Goal: Task Accomplishment & Management: Manage account settings

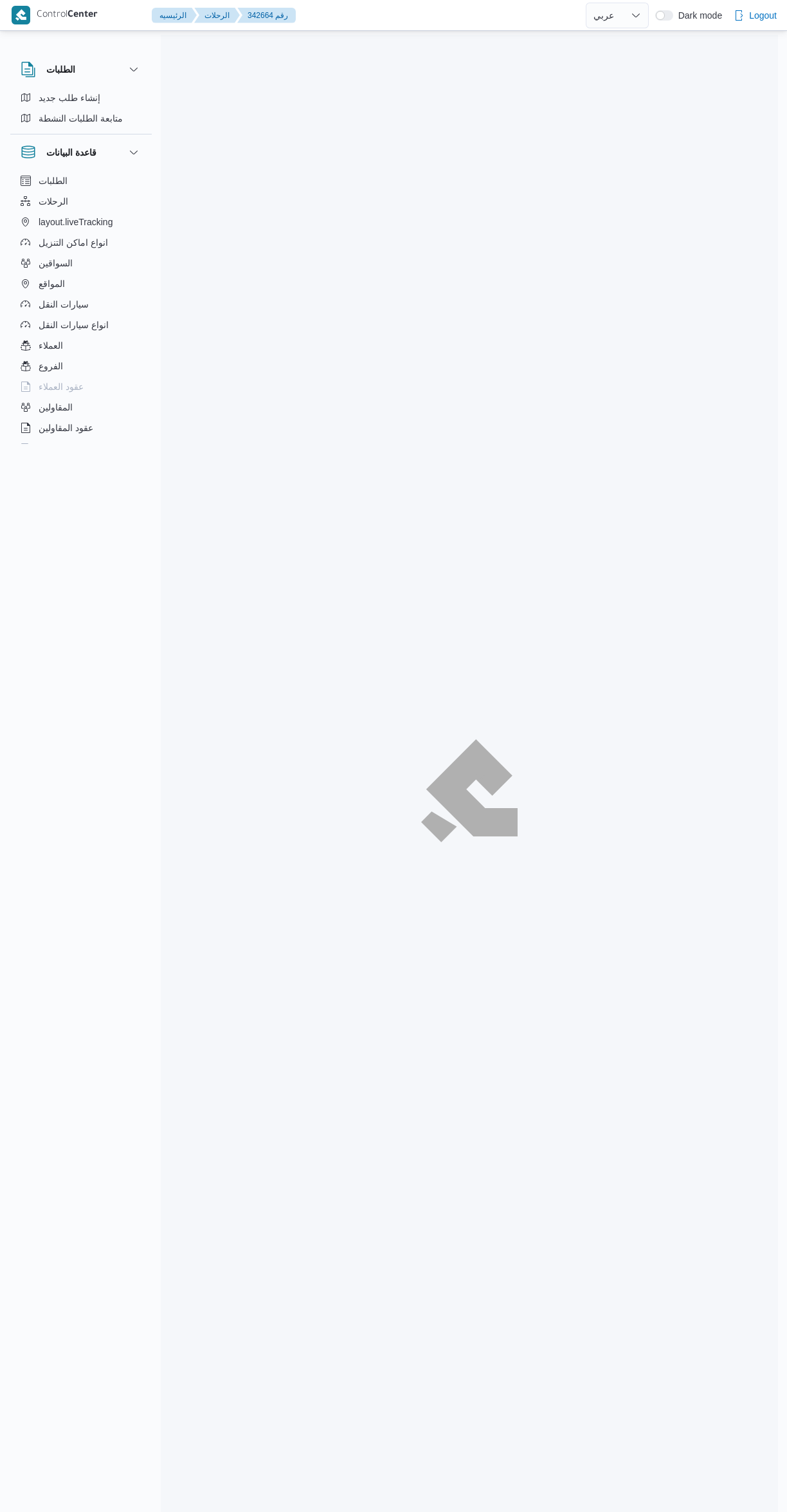
select select "ar"
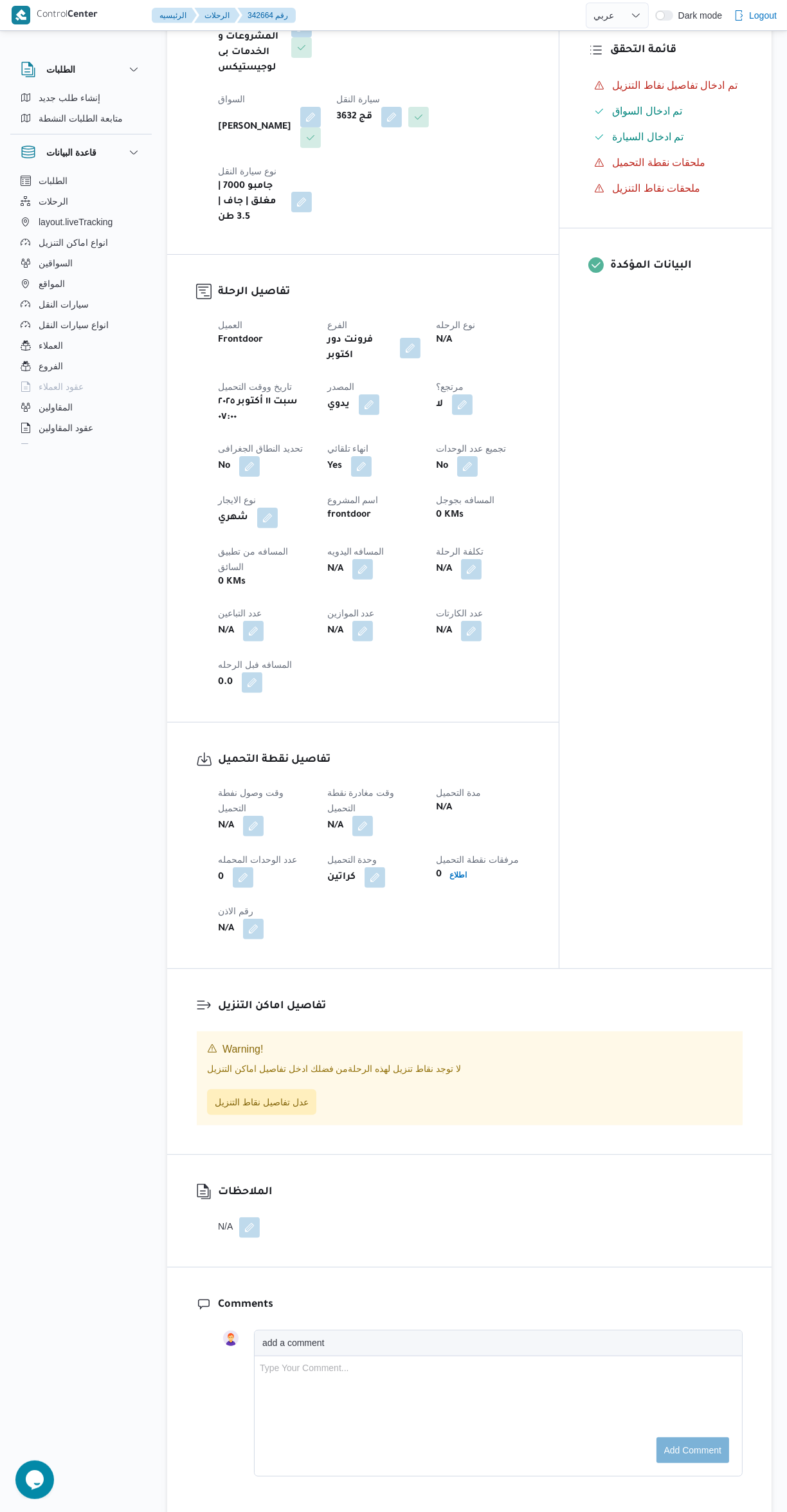
scroll to position [298, 0]
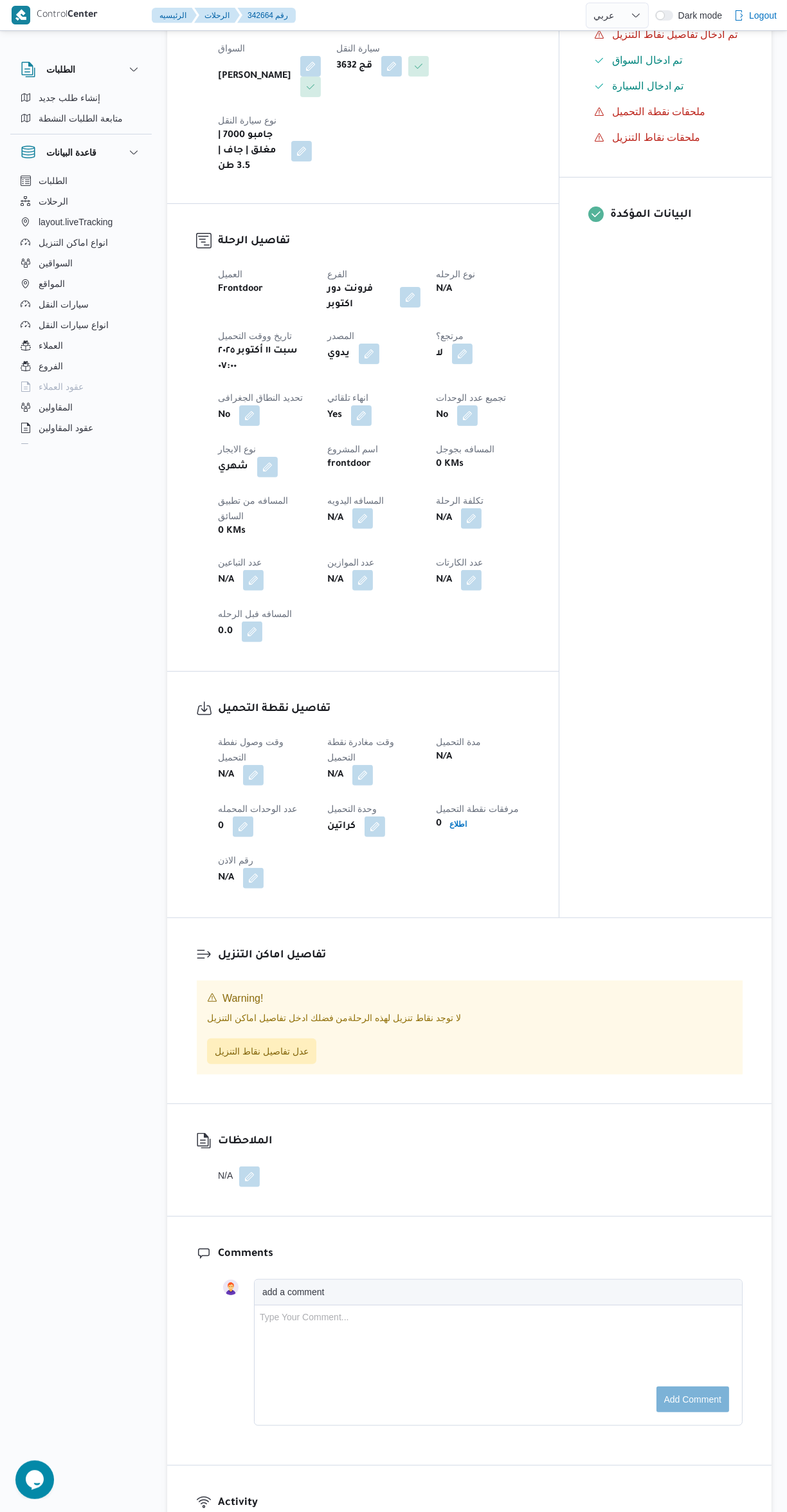
click at [255, 765] on button "button" at bounding box center [253, 775] width 20 height 20
click at [240, 728] on input "وقت وصول نفطة التحميل" at bounding box center [220, 729] width 146 height 26
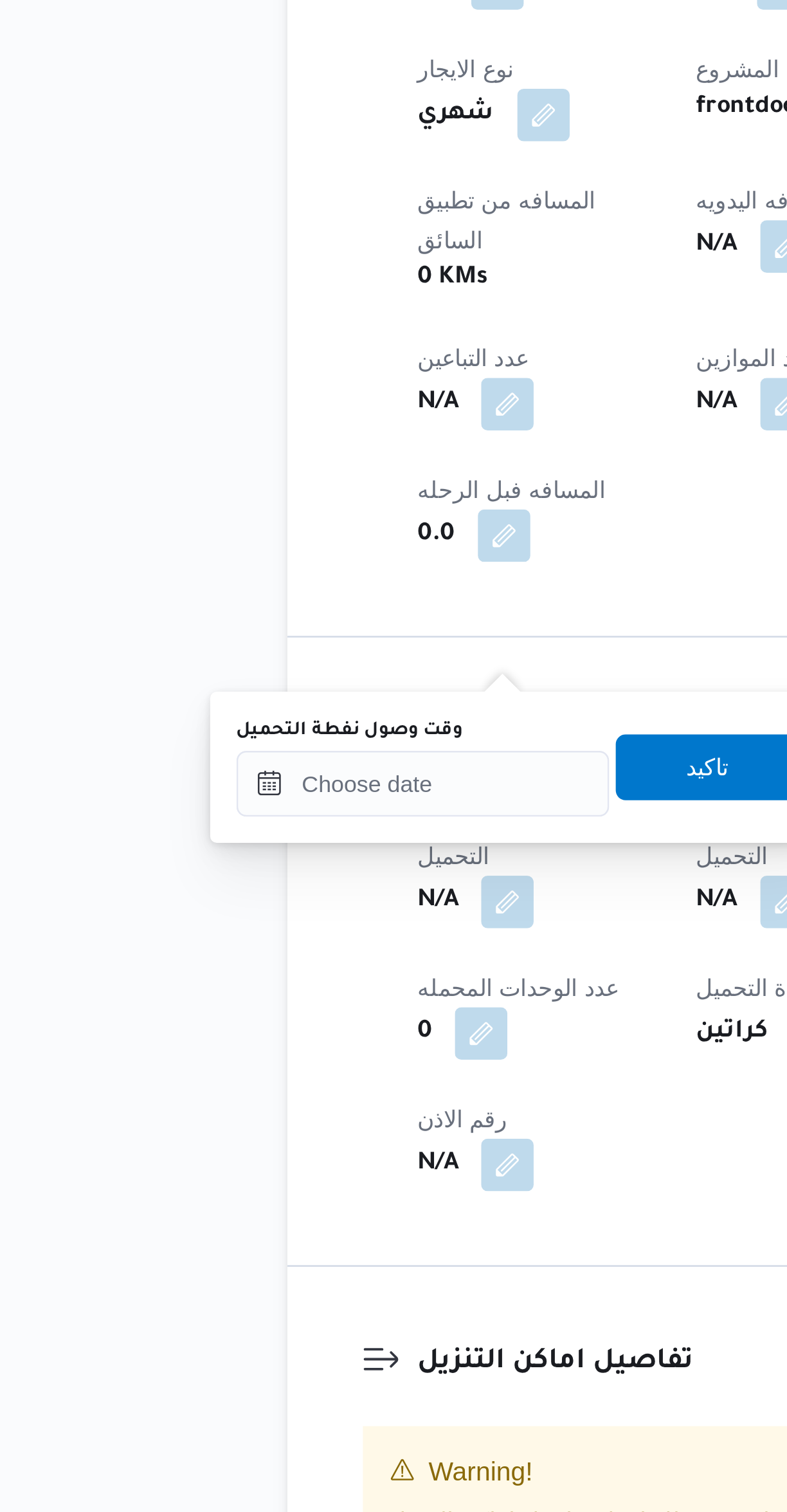
scroll to position [61, 0]
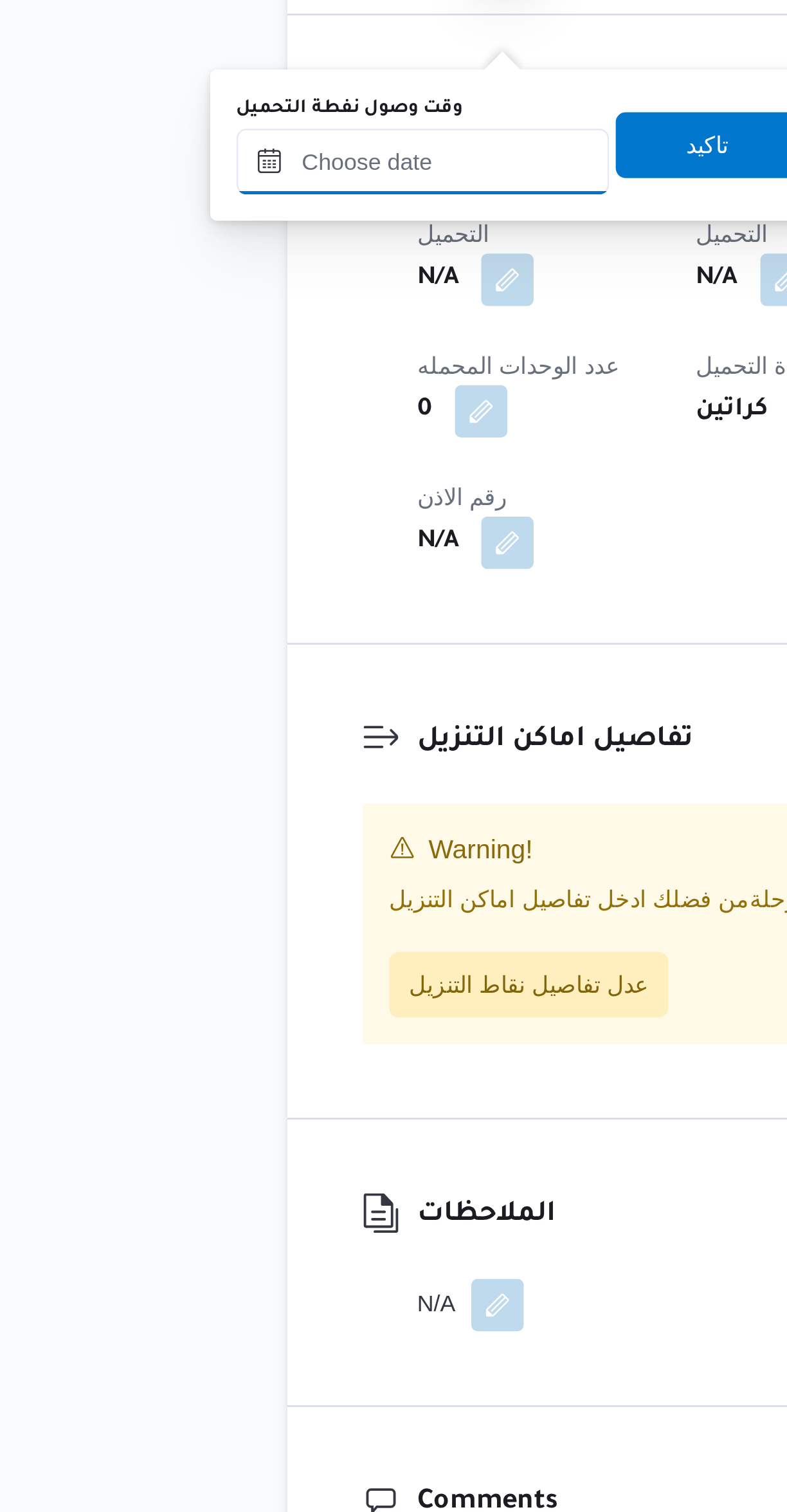
click at [253, 968] on input "وقت وصول نفطة التحميل" at bounding box center [220, 965] width 146 height 26
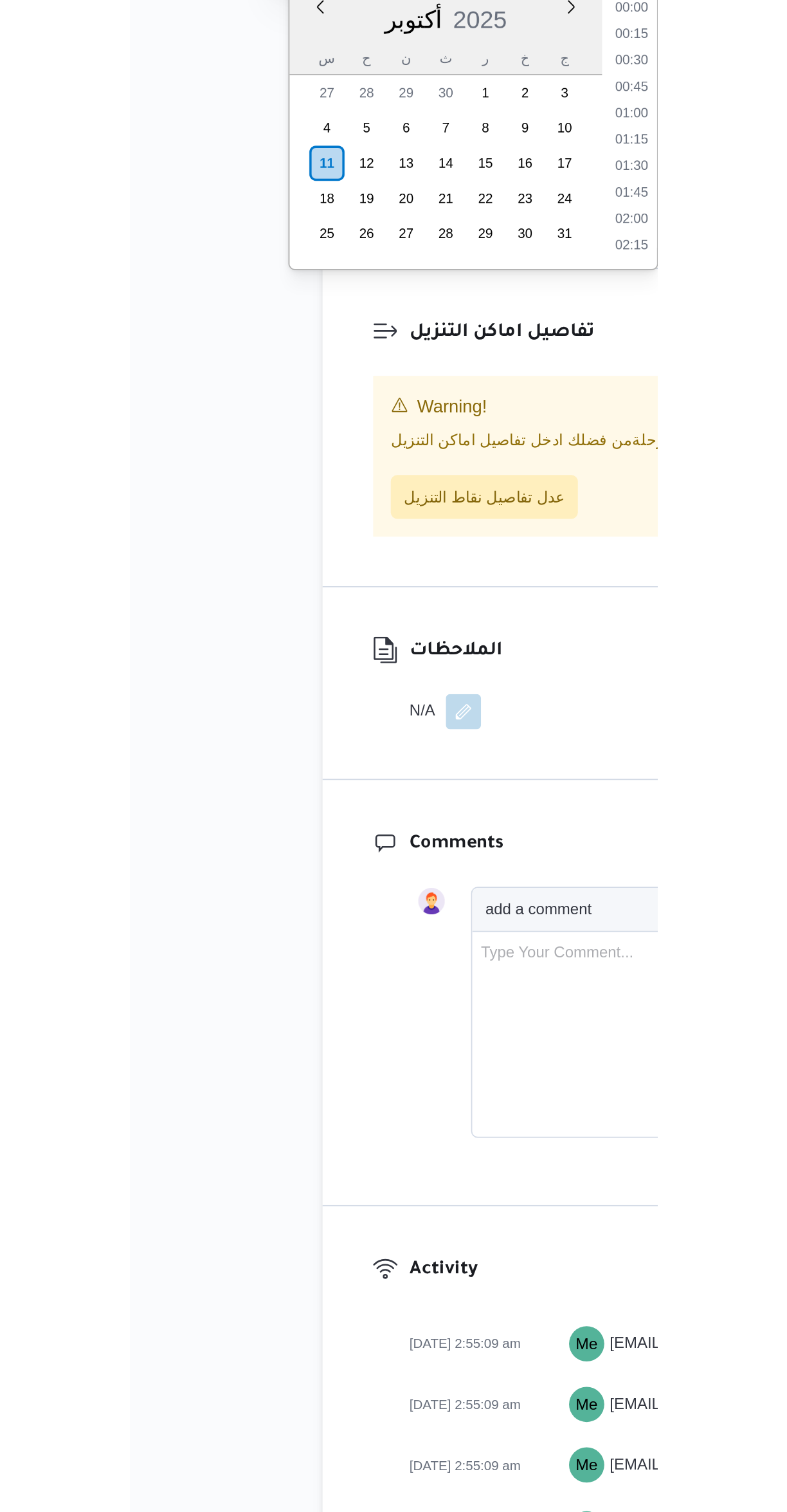
scroll to position [31, 0]
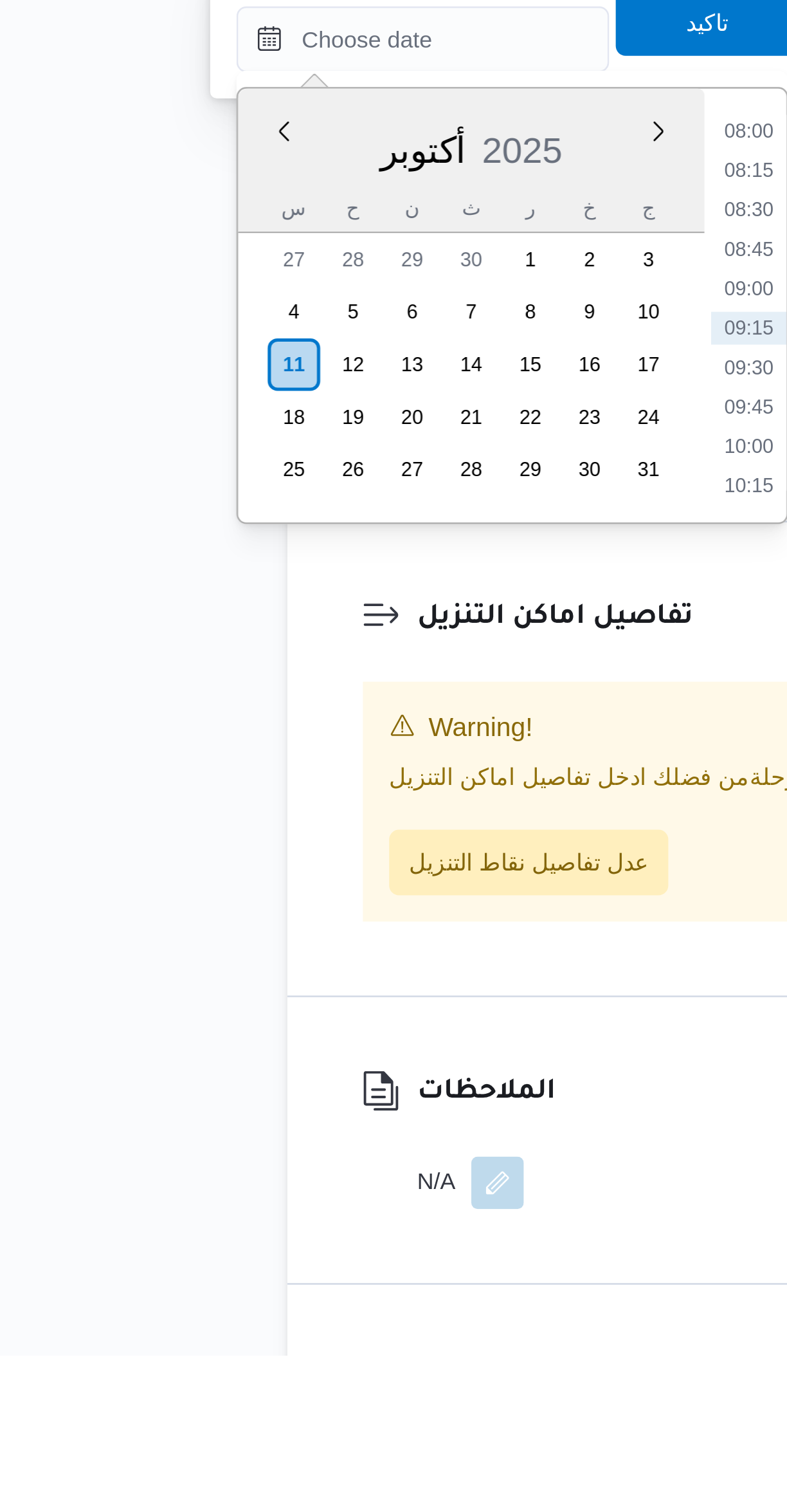
click at [344, 1064] on li "08:30" at bounding box center [348, 1062] width 30 height 12
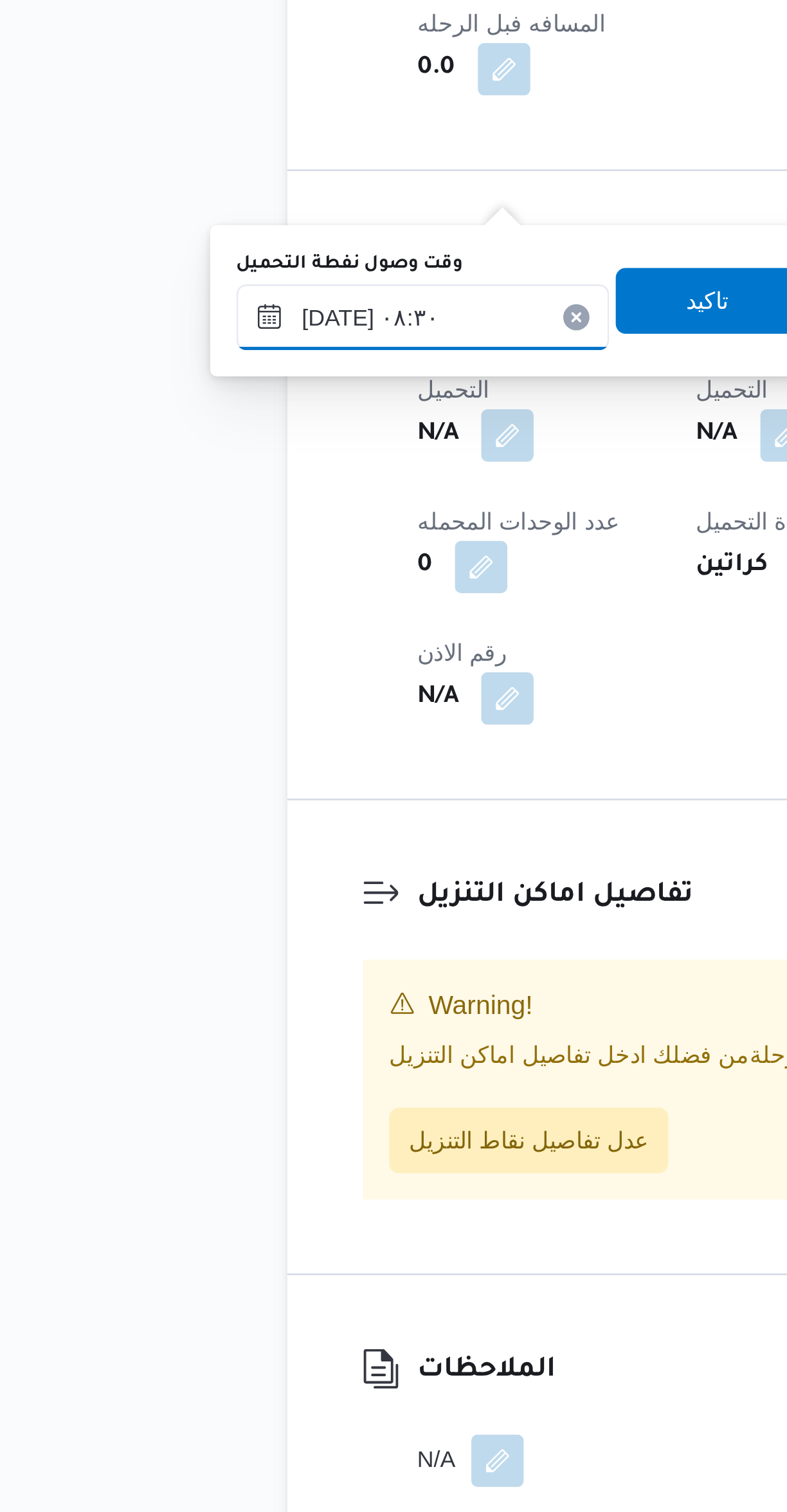
click at [181, 996] on input "[DATE] ٠٨:٣٠" at bounding box center [220, 996] width 146 height 26
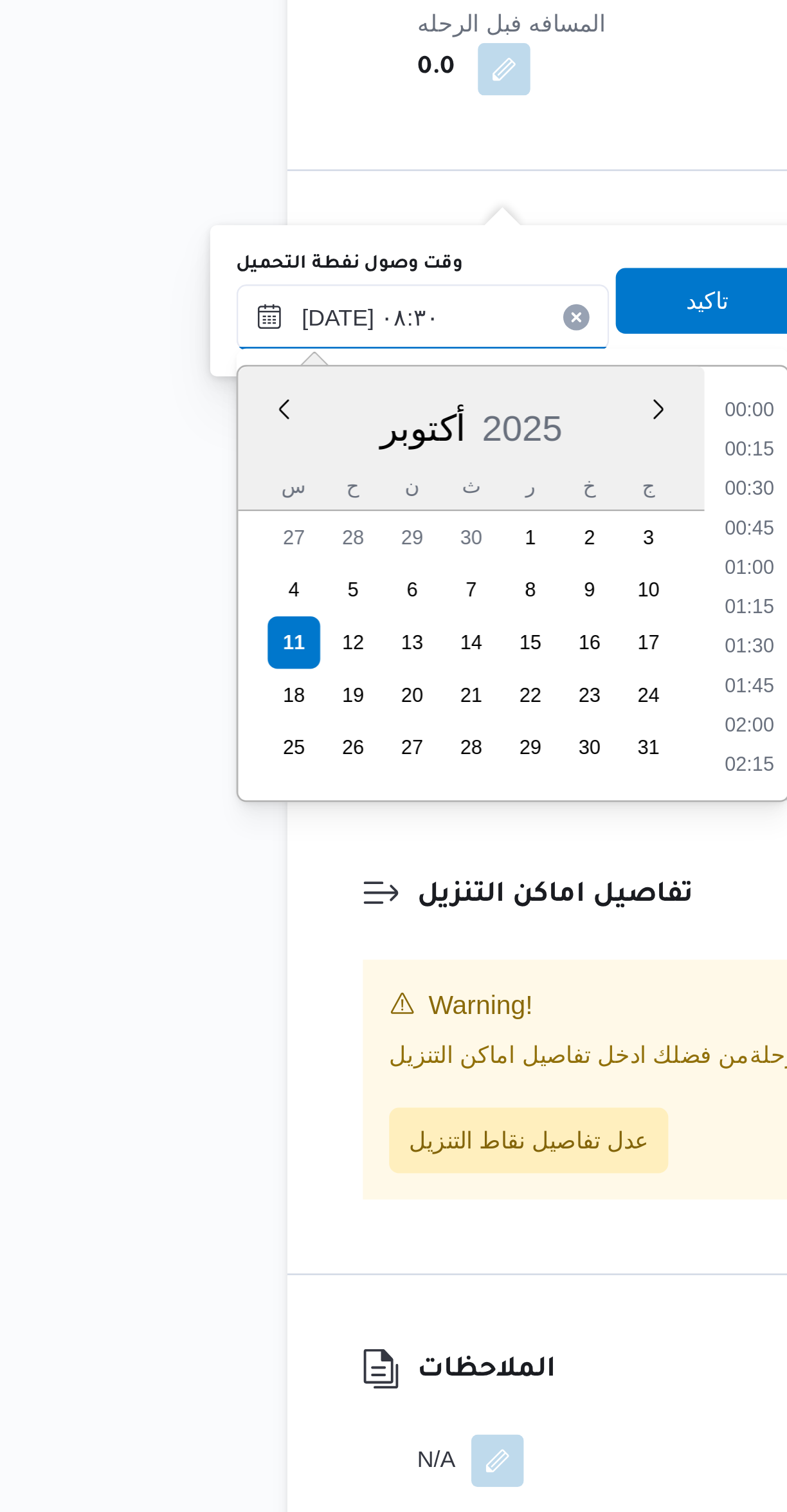
scroll to position [447, 0]
click at [179, 996] on input "[DATE] ٠٨:٣٠" at bounding box center [220, 996] width 146 height 26
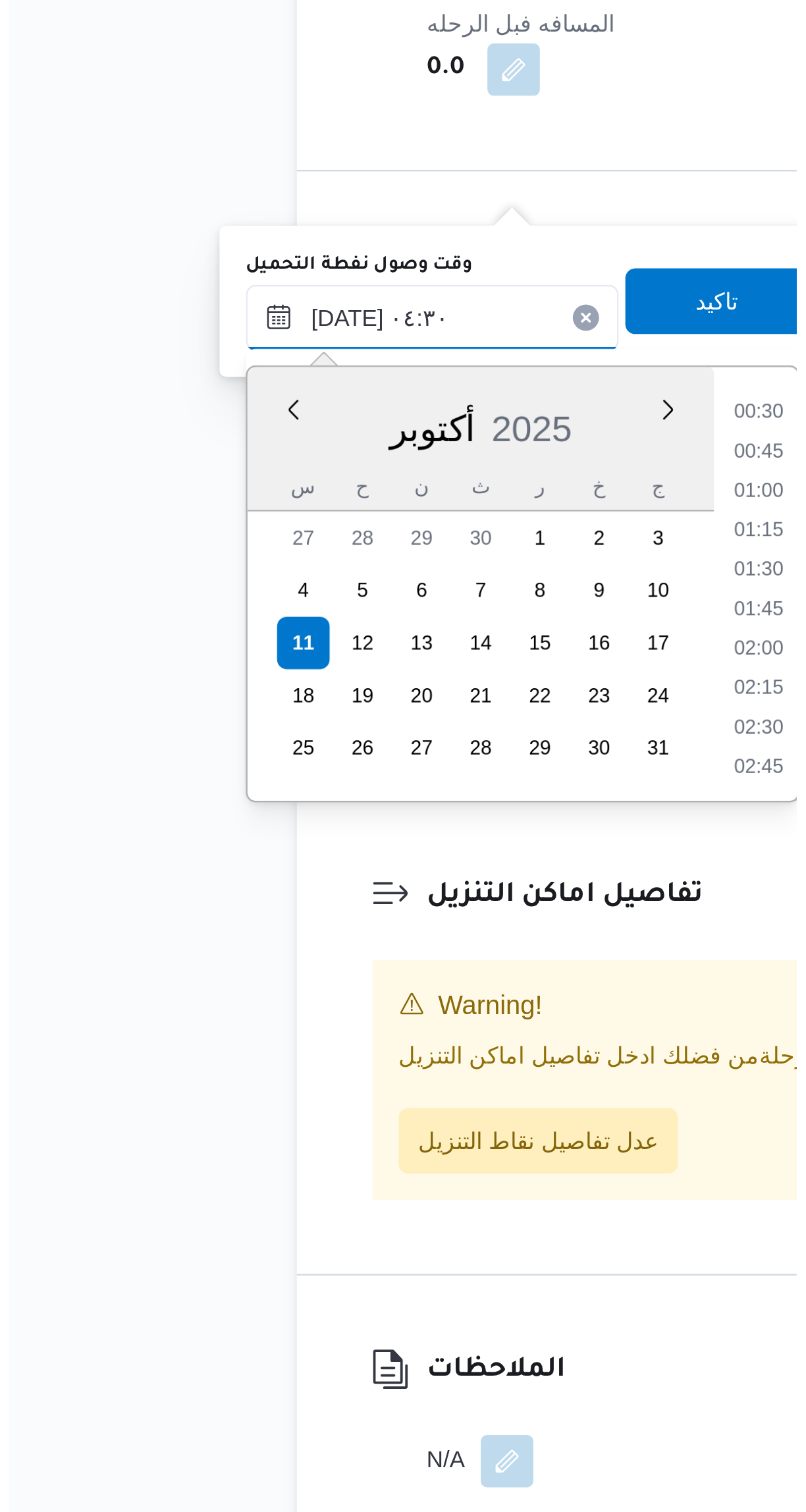
scroll to position [146, 0]
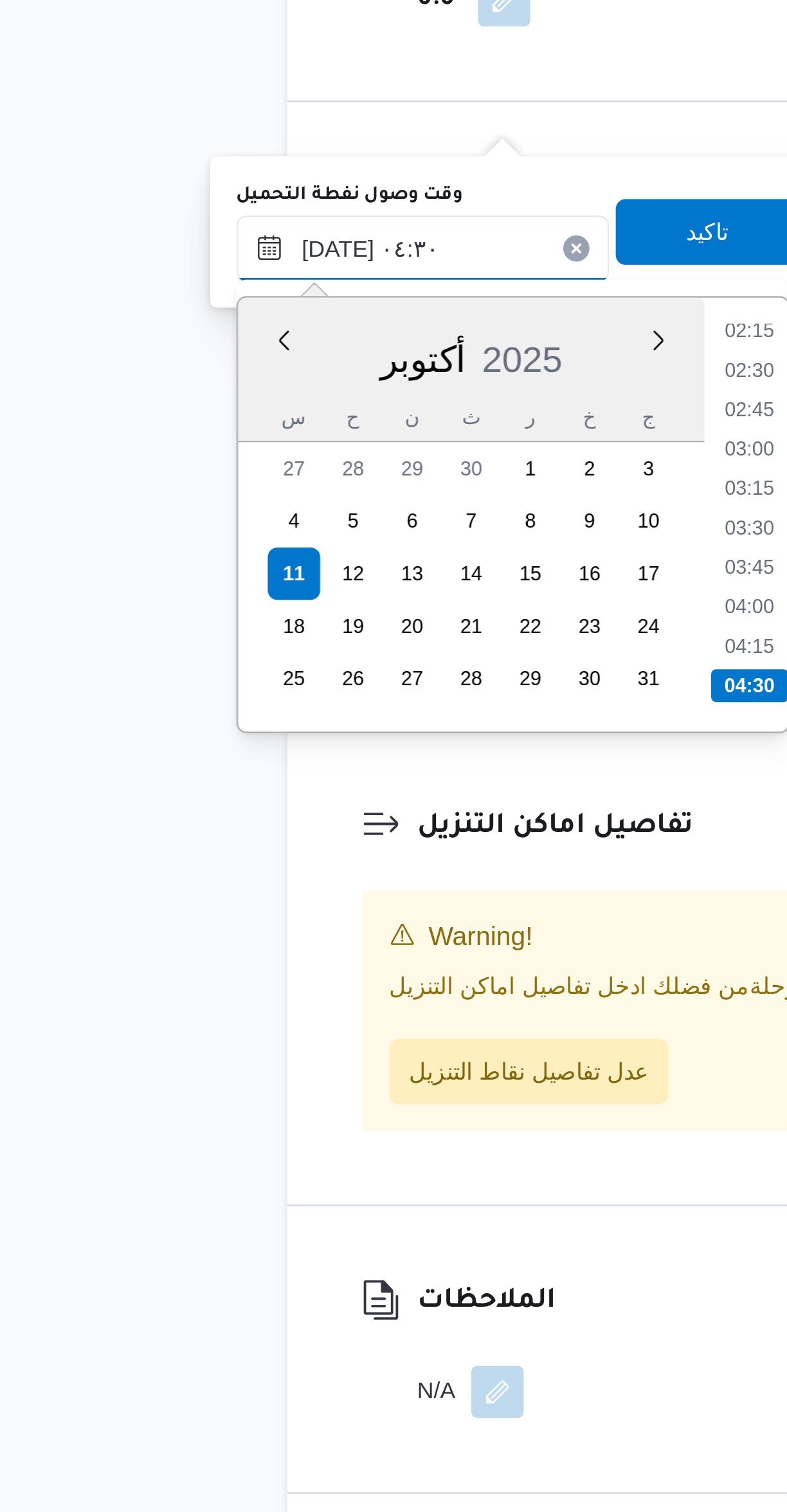
type input "[DATE] ٠٤:٣٠"
click at [349, 1163] on li "04:30" at bounding box center [349, 1167] width 31 height 12
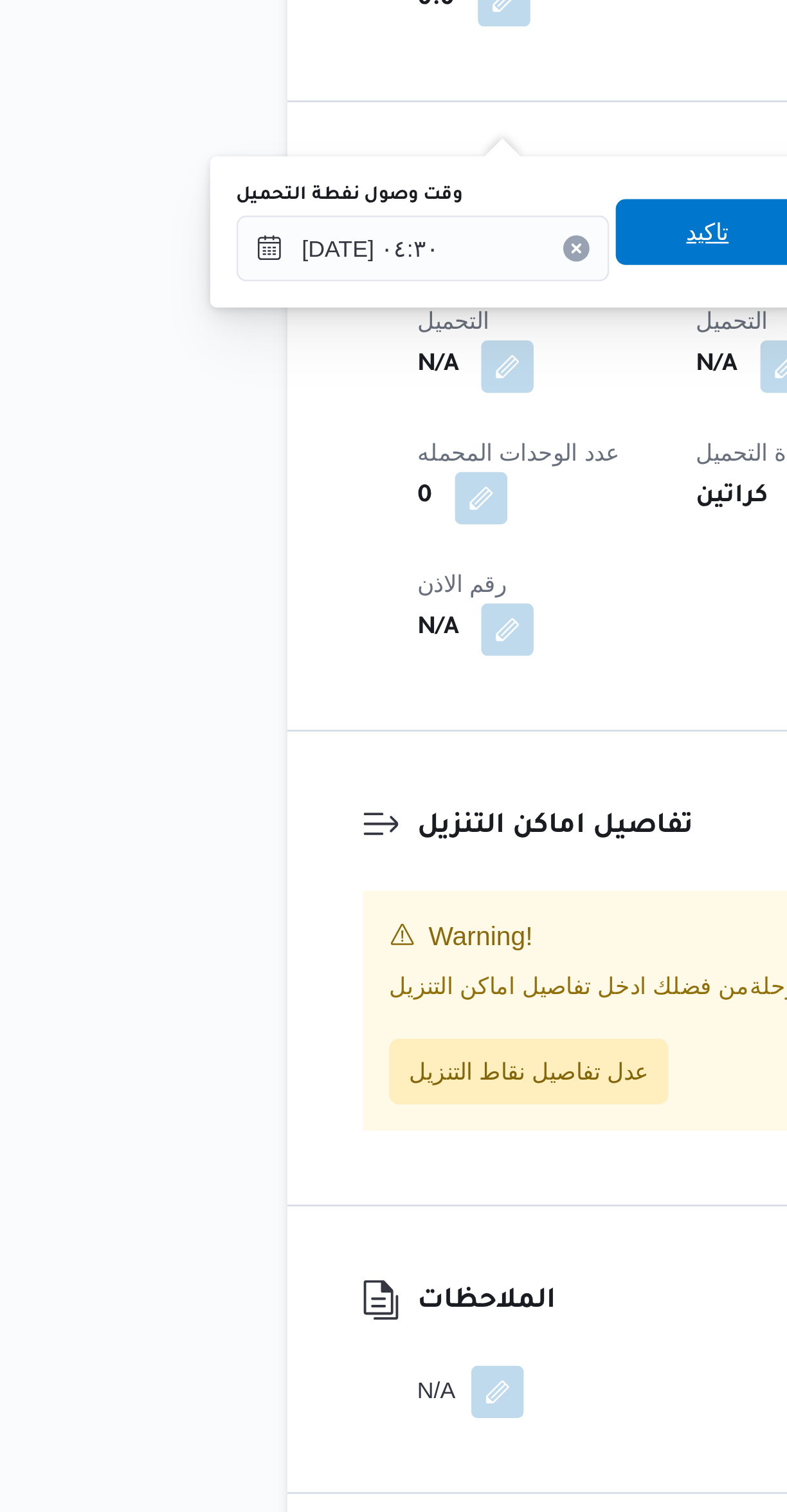
click at [332, 997] on span "تاكيد" at bounding box center [332, 989] width 72 height 26
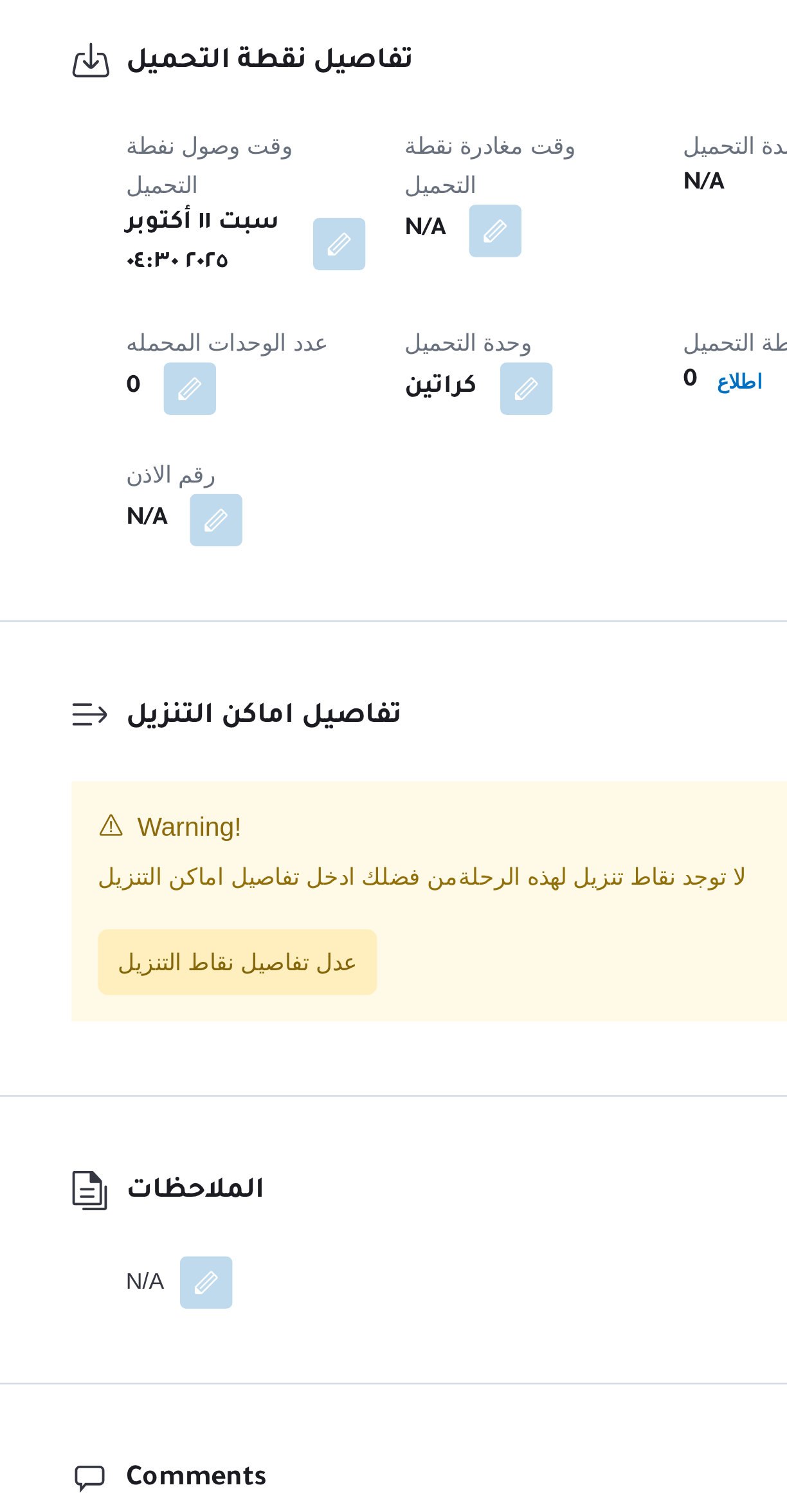
scroll to position [78, 0]
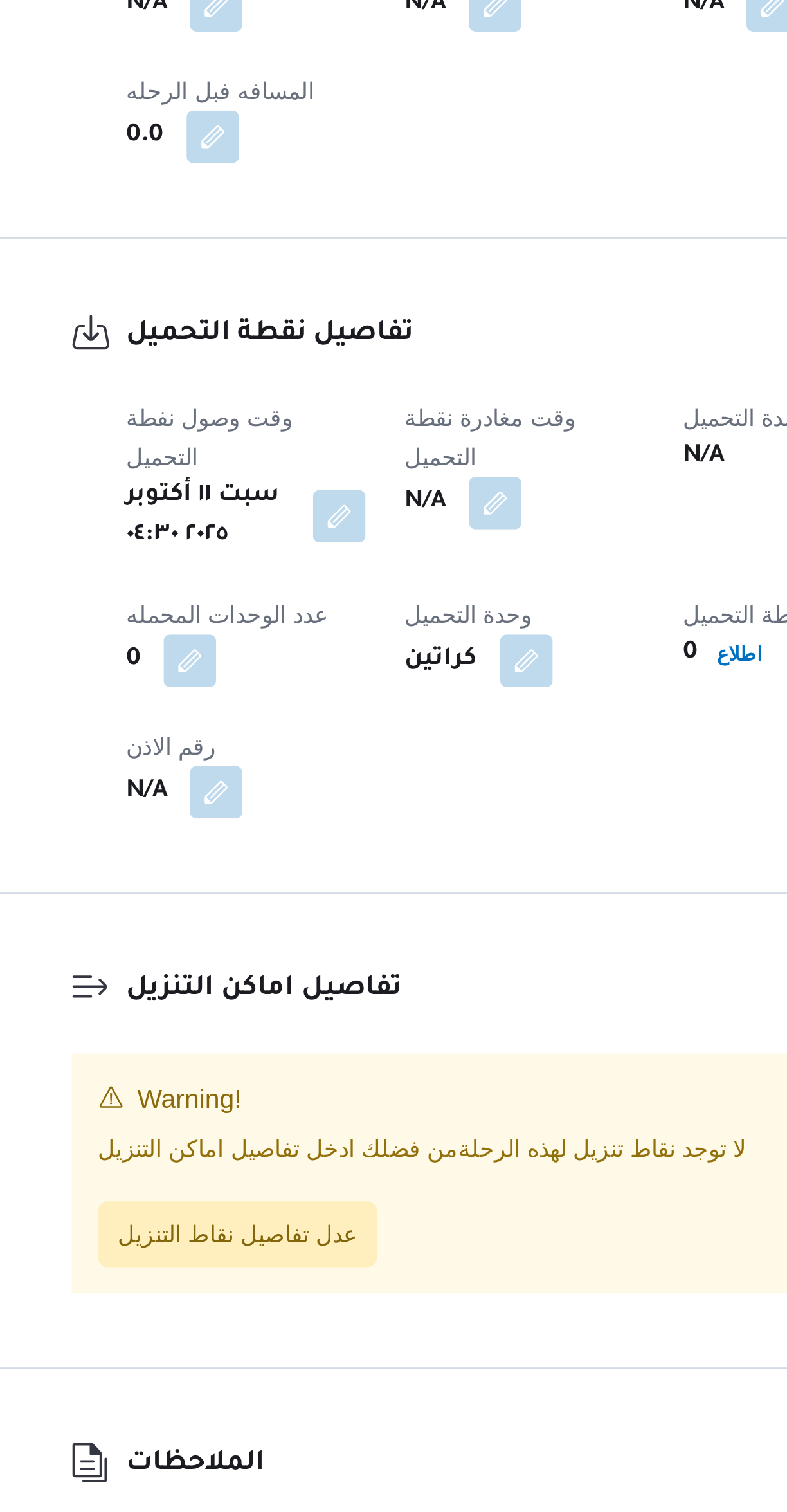
click at [373, 986] on button "button" at bounding box center [362, 995] width 20 height 20
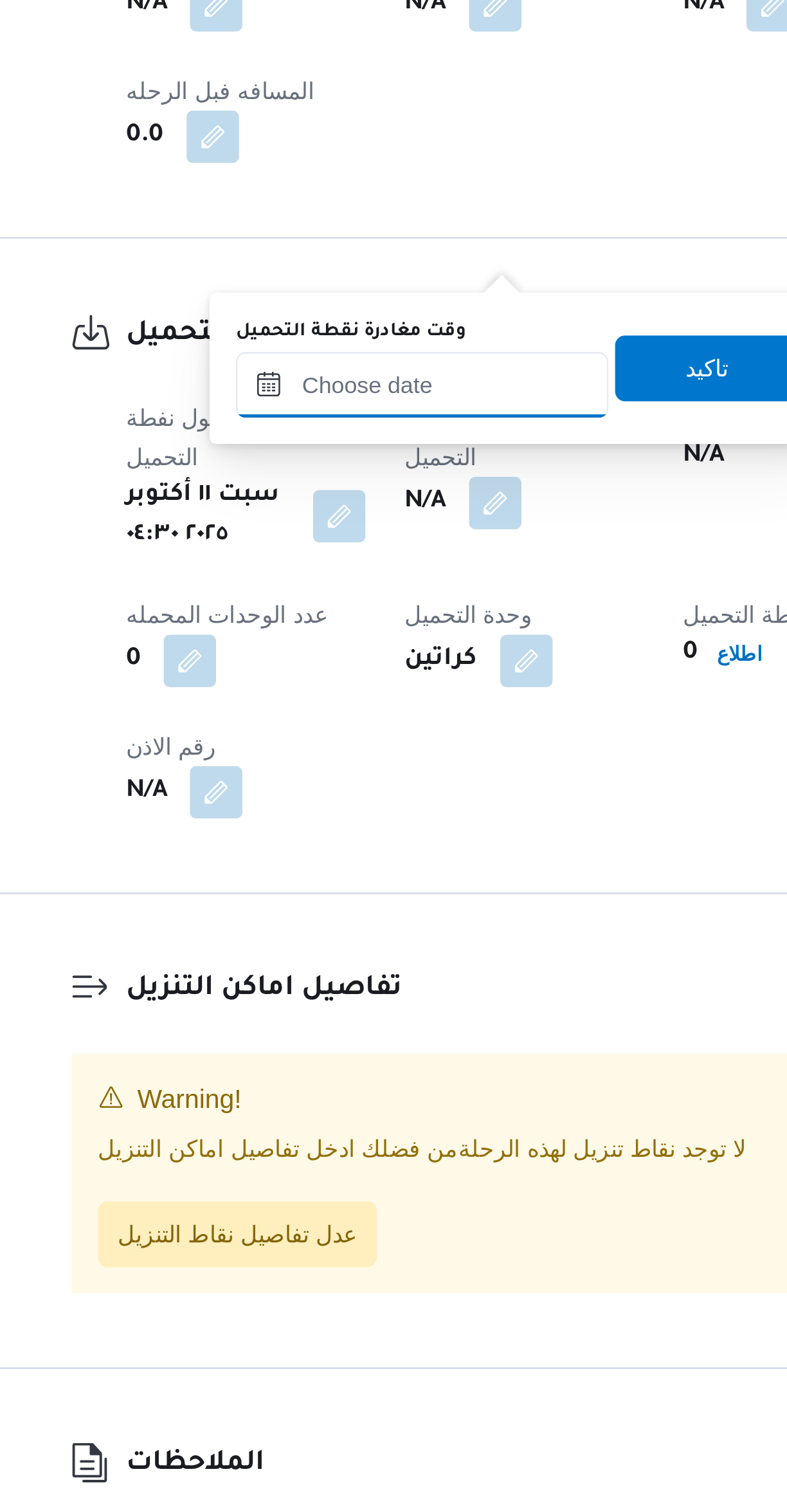
click at [353, 945] on input "وقت مغادرة نقطة التحميل" at bounding box center [334, 949] width 146 height 26
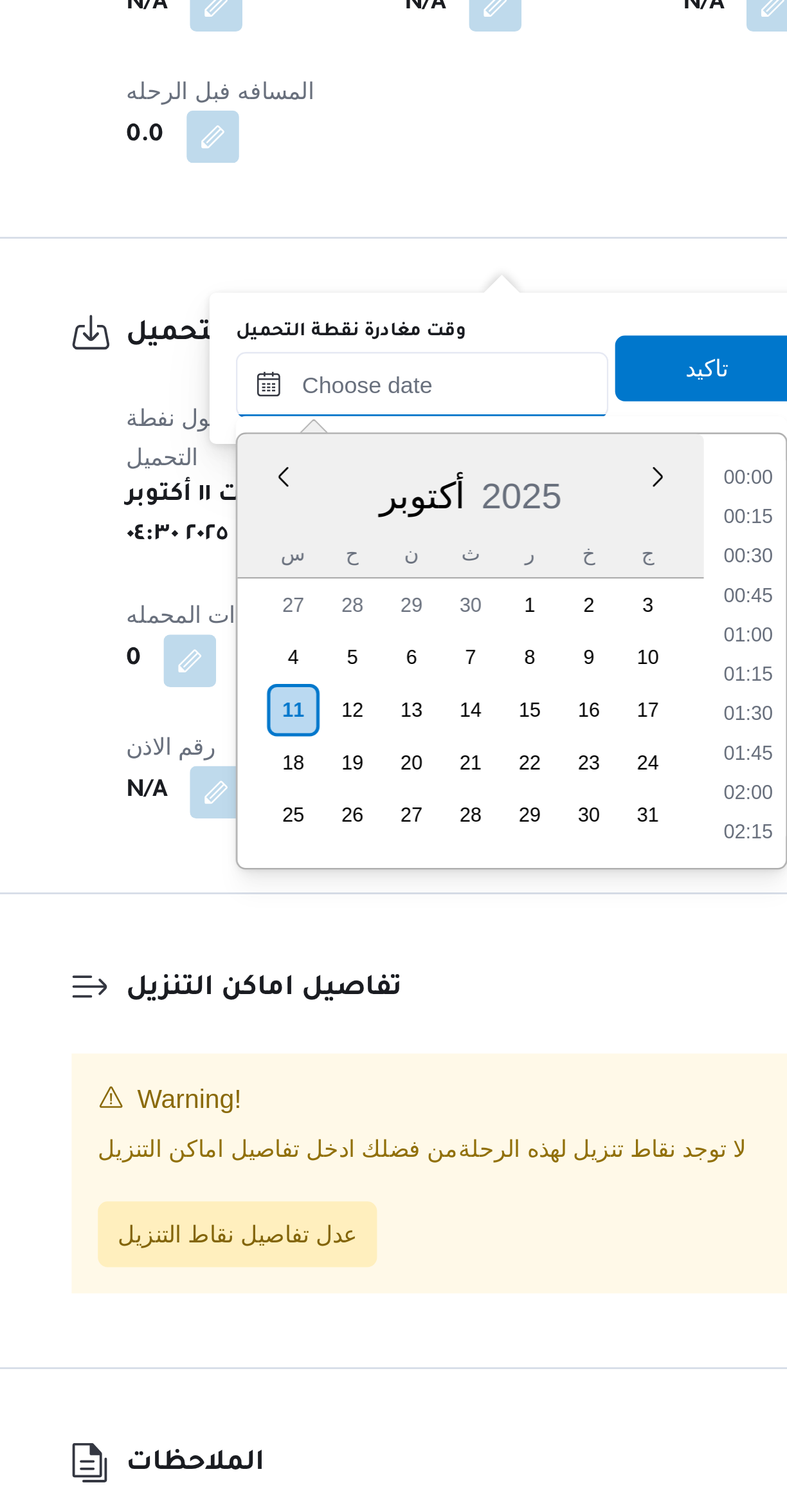
scroll to position [0, 0]
click at [464, 1064] on li "08:00" at bounding box center [461, 1062] width 30 height 12
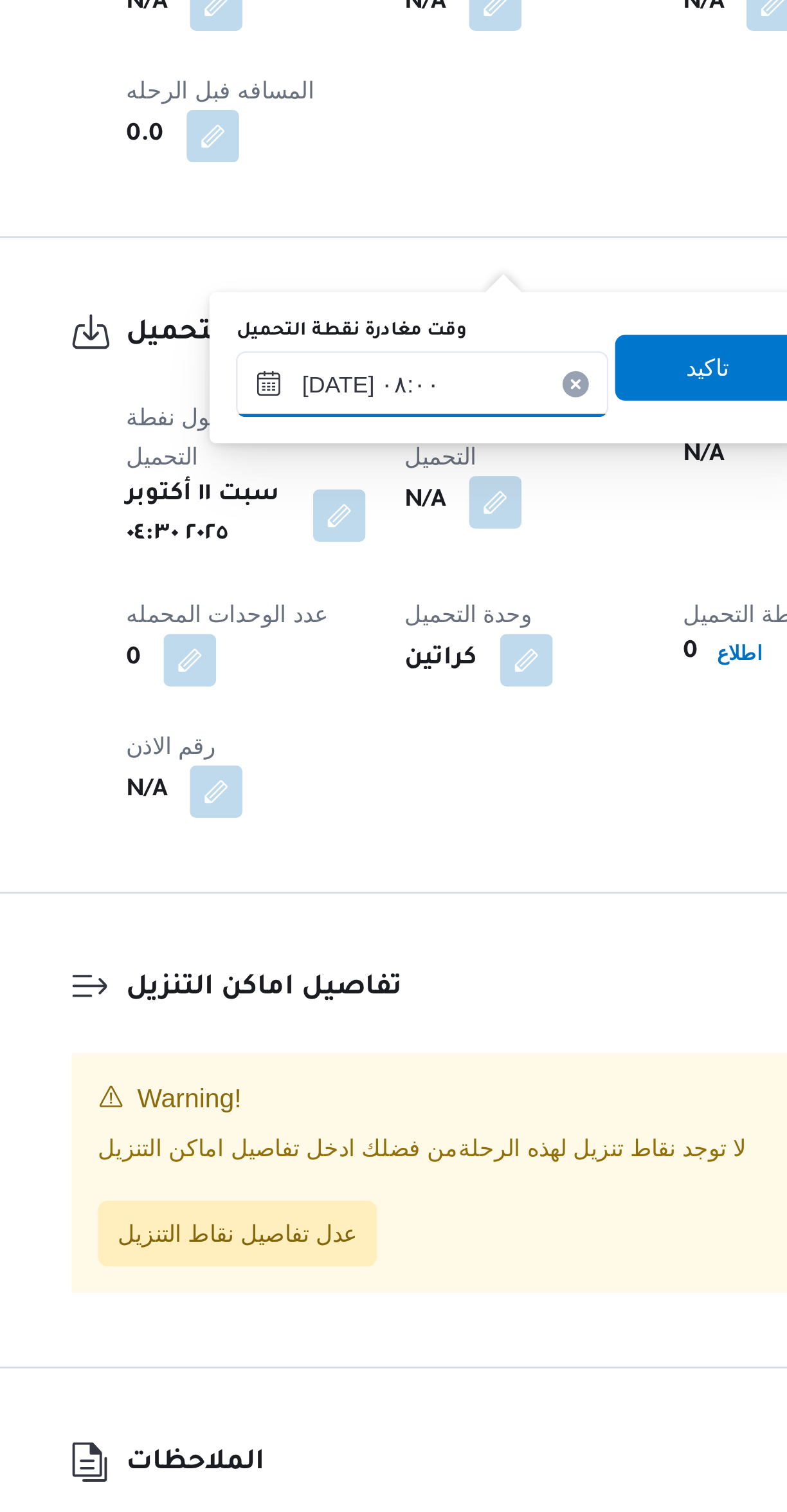
click at [359, 1028] on input "[DATE] ٠٨:٠٠" at bounding box center [334, 1027] width 146 height 26
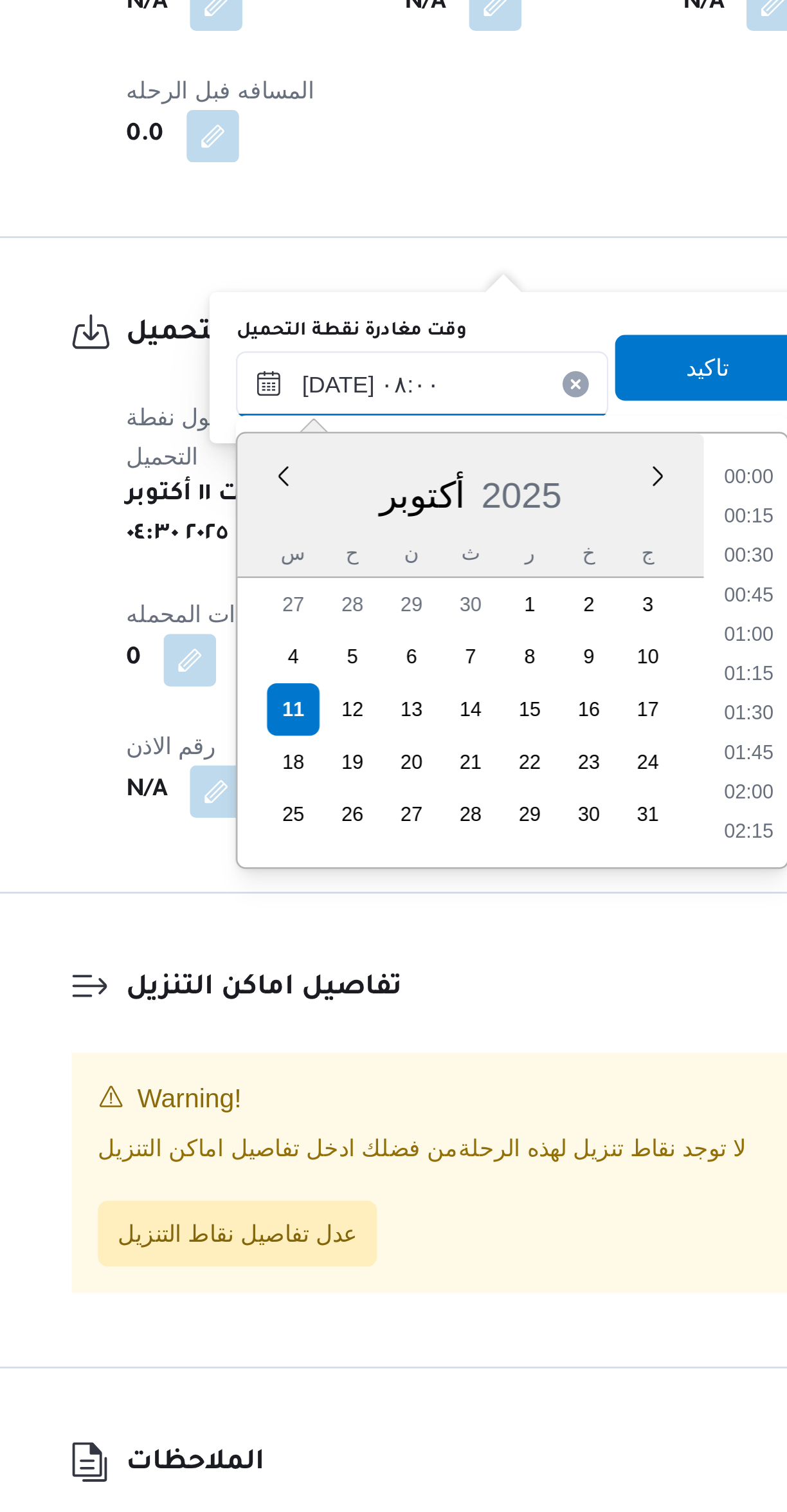
scroll to position [416, 0]
click at [468, 1064] on li "06:45" at bounding box center [462, 1063] width 30 height 12
type input "[DATE] ٠٦:٤٥"
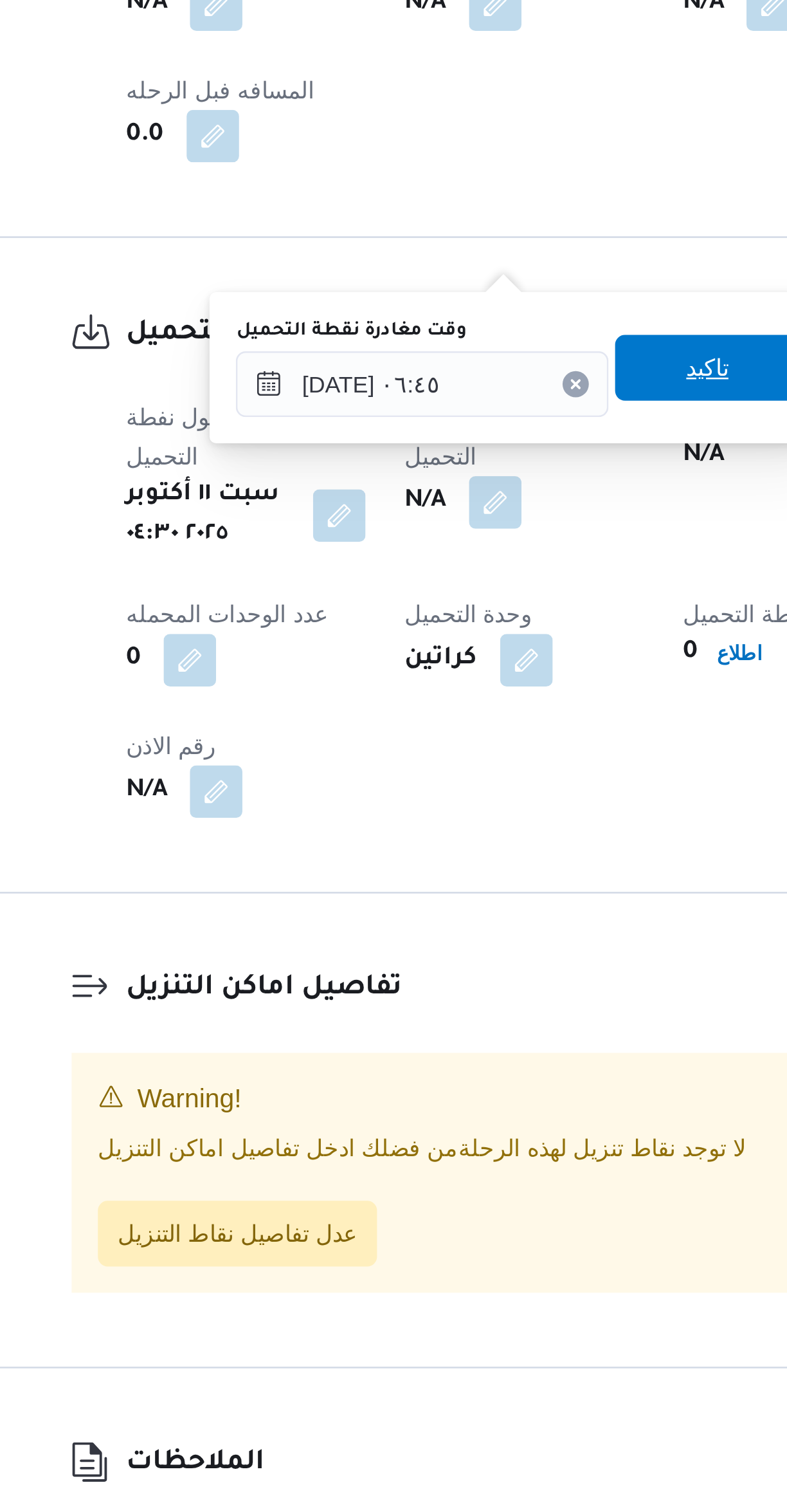
click at [458, 1014] on span "تاكيد" at bounding box center [445, 1020] width 72 height 26
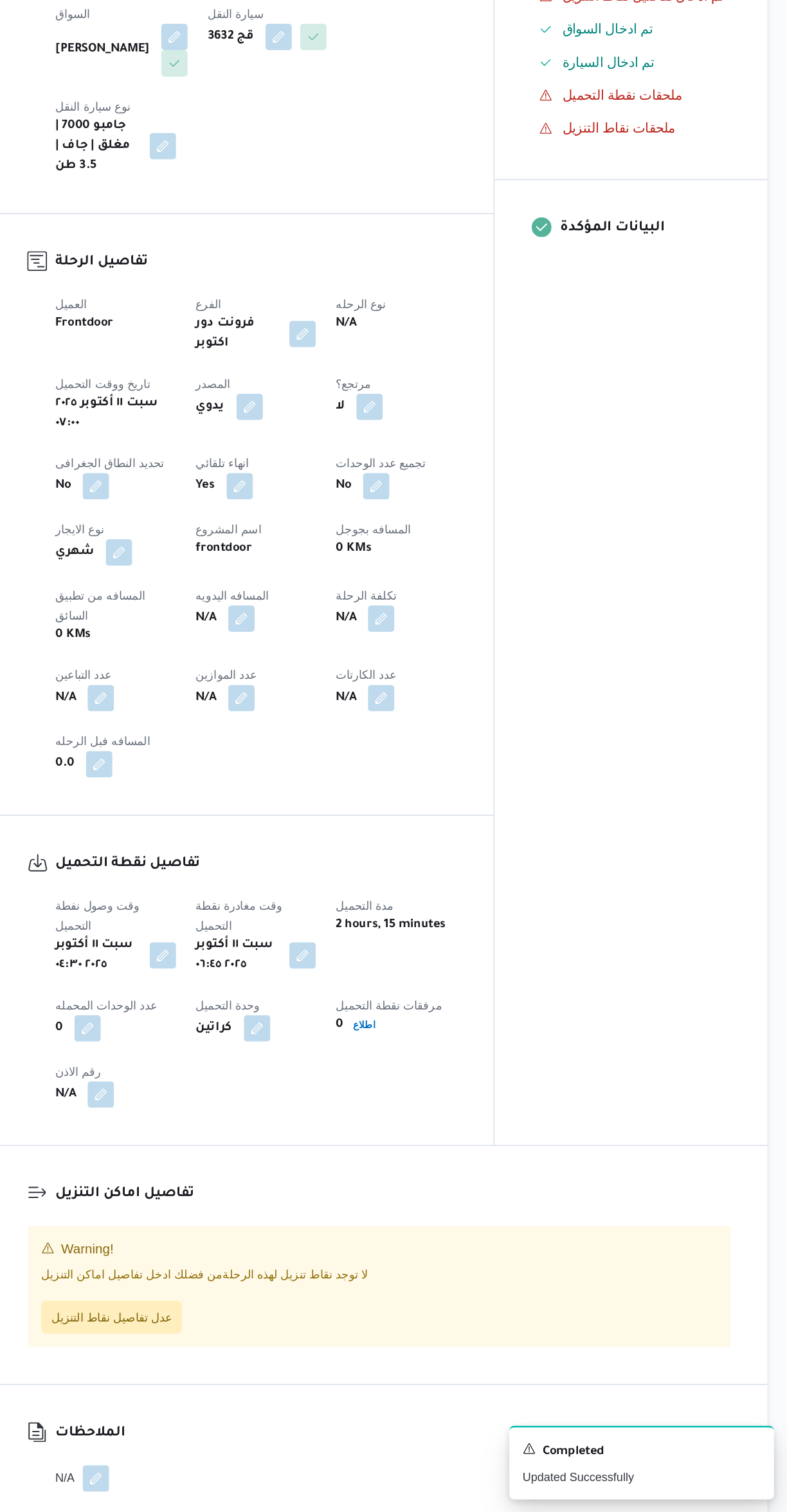
scroll to position [0, 0]
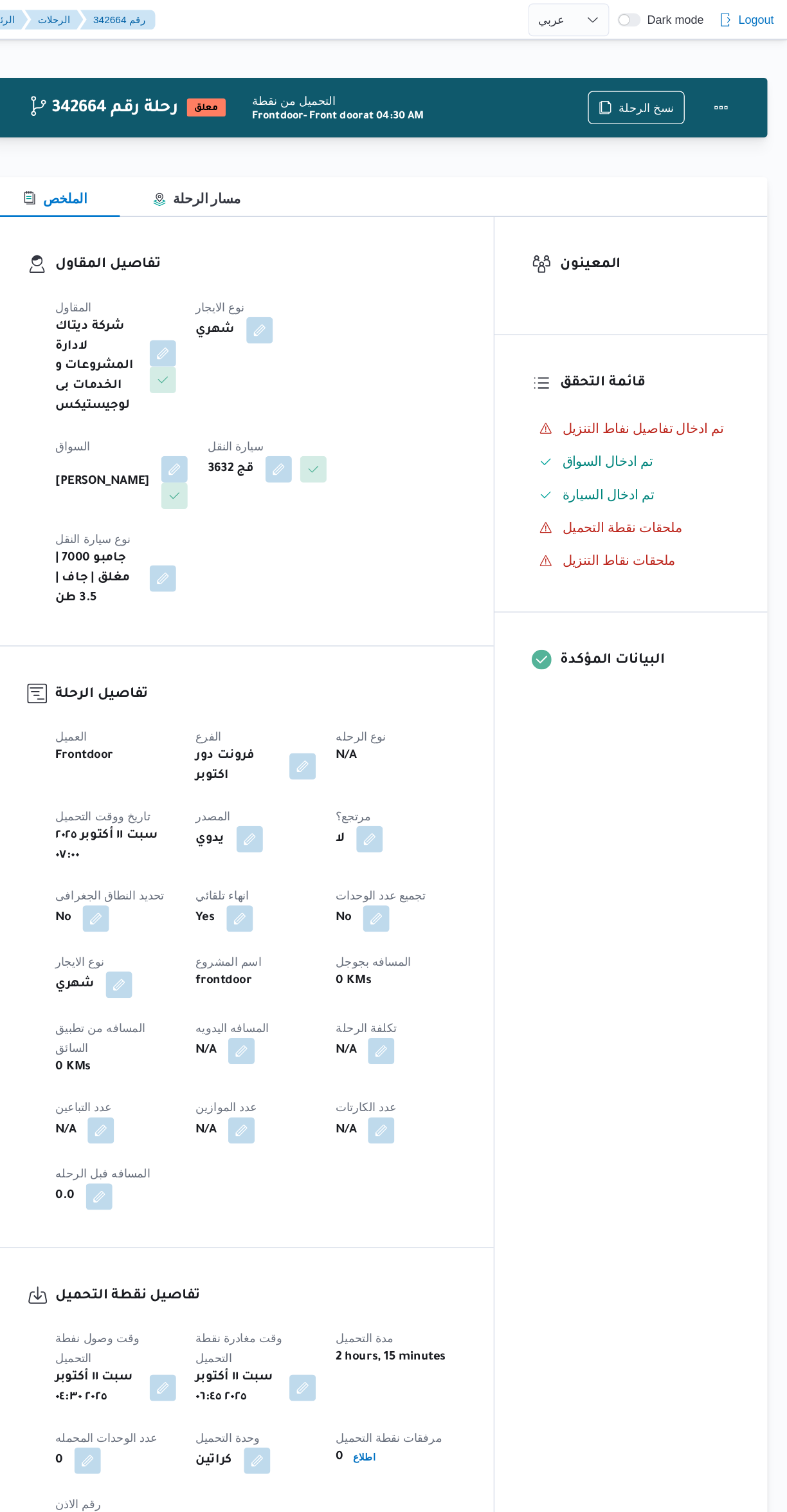
select select "ar"
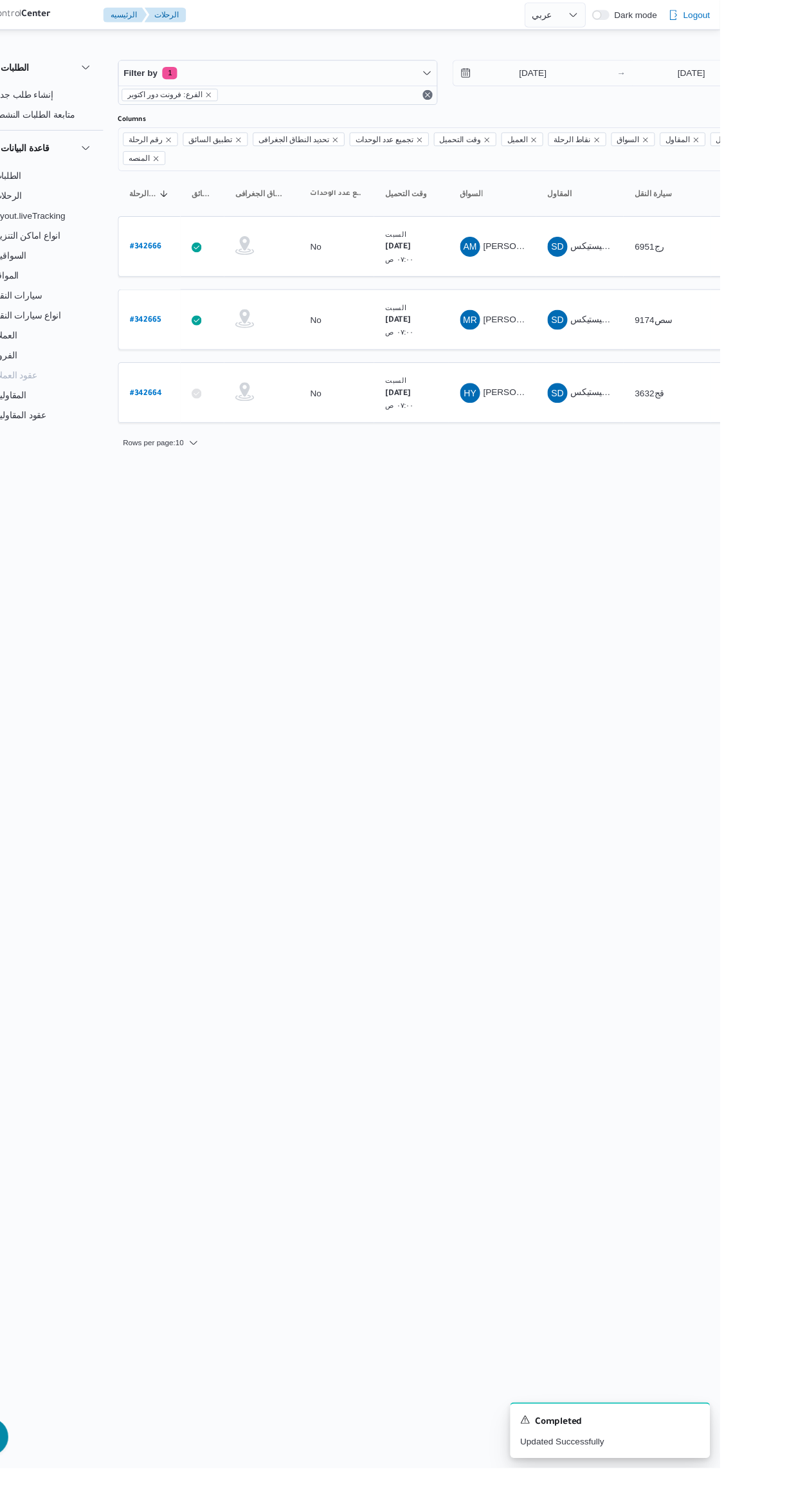
click at [205, 325] on b "# 342665" at bounding box center [196, 329] width 33 height 9
select select "ar"
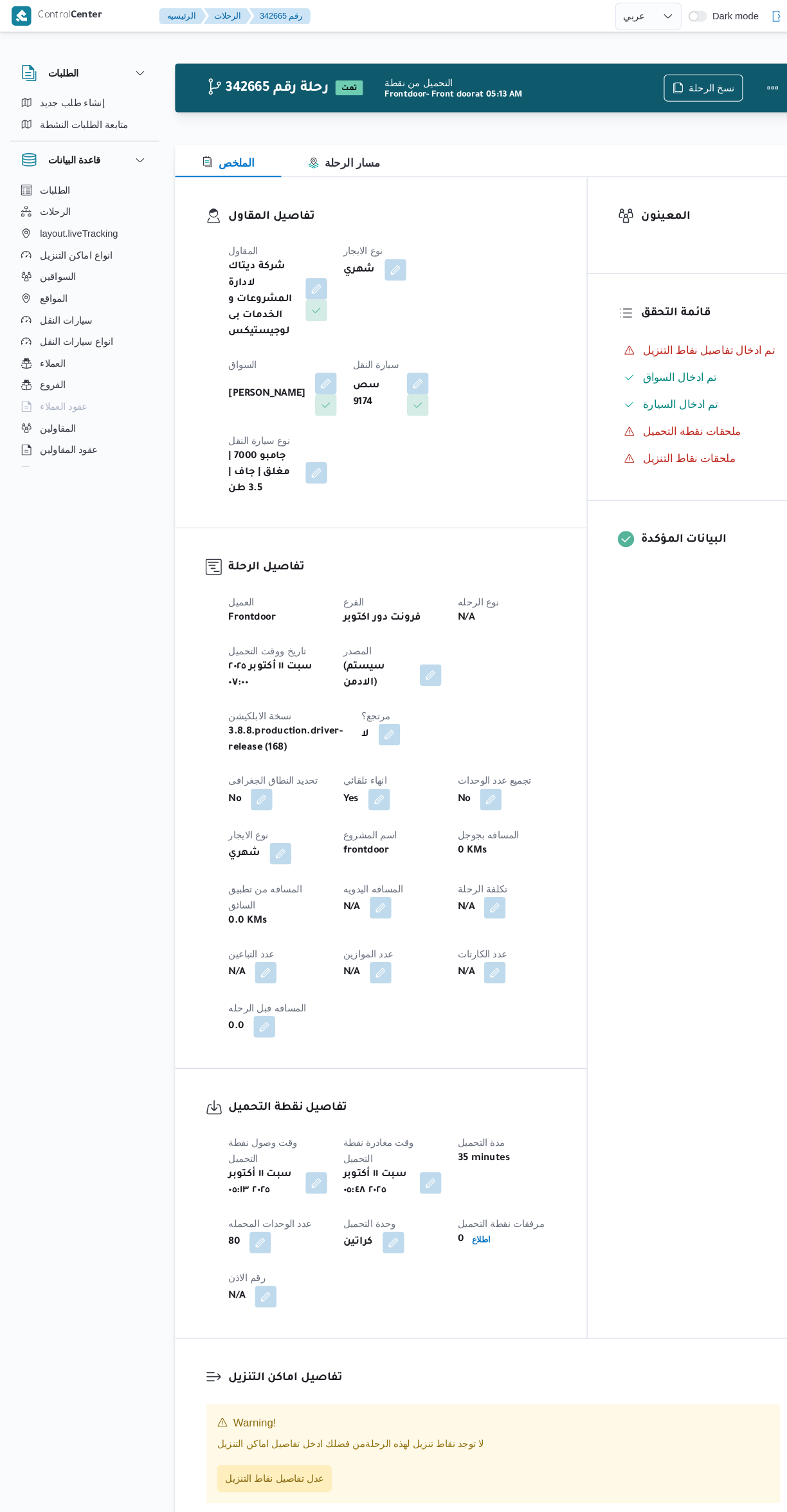
select select "ar"
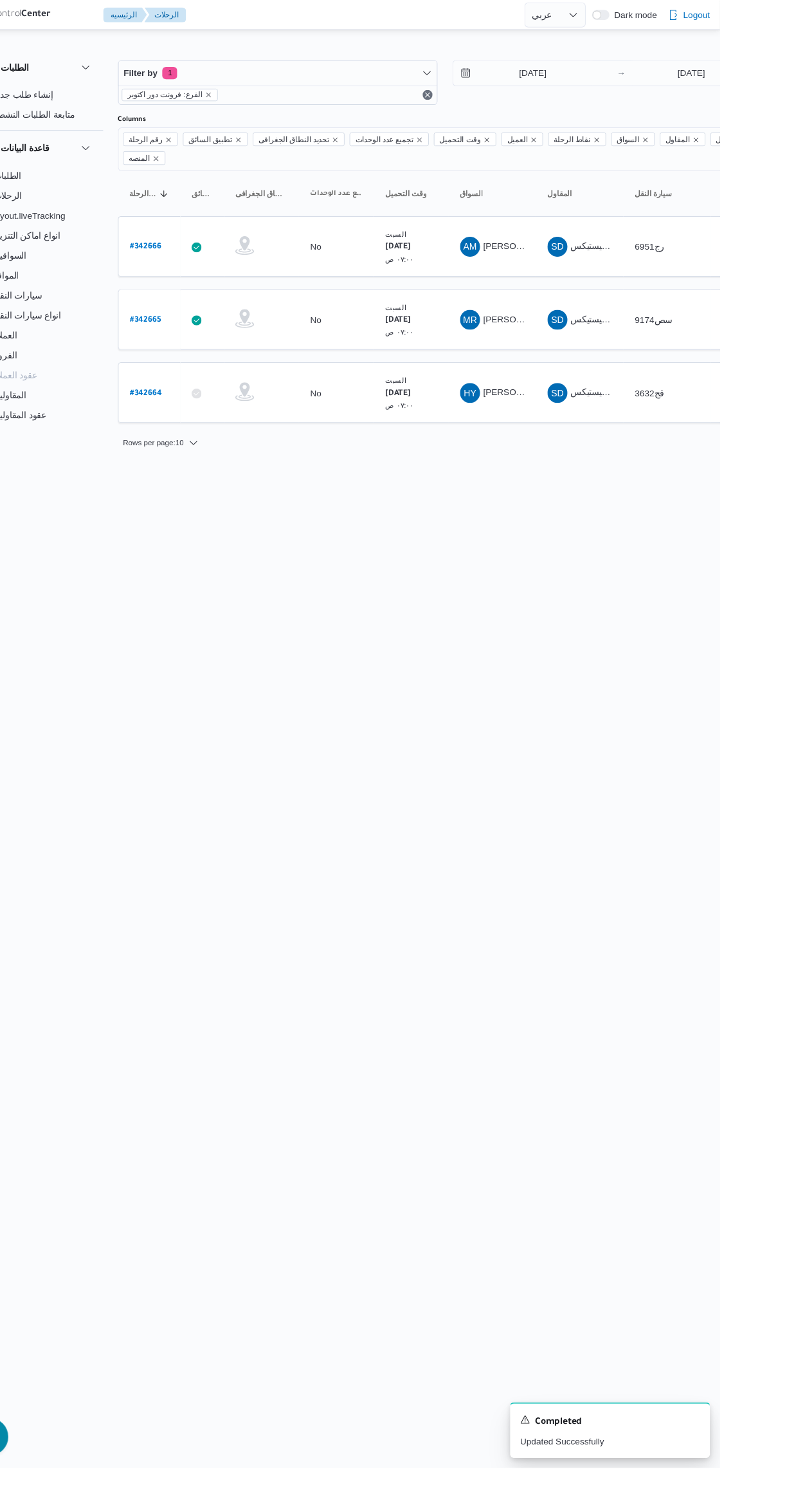
click at [204, 250] on b "# 342666" at bounding box center [196, 254] width 33 height 9
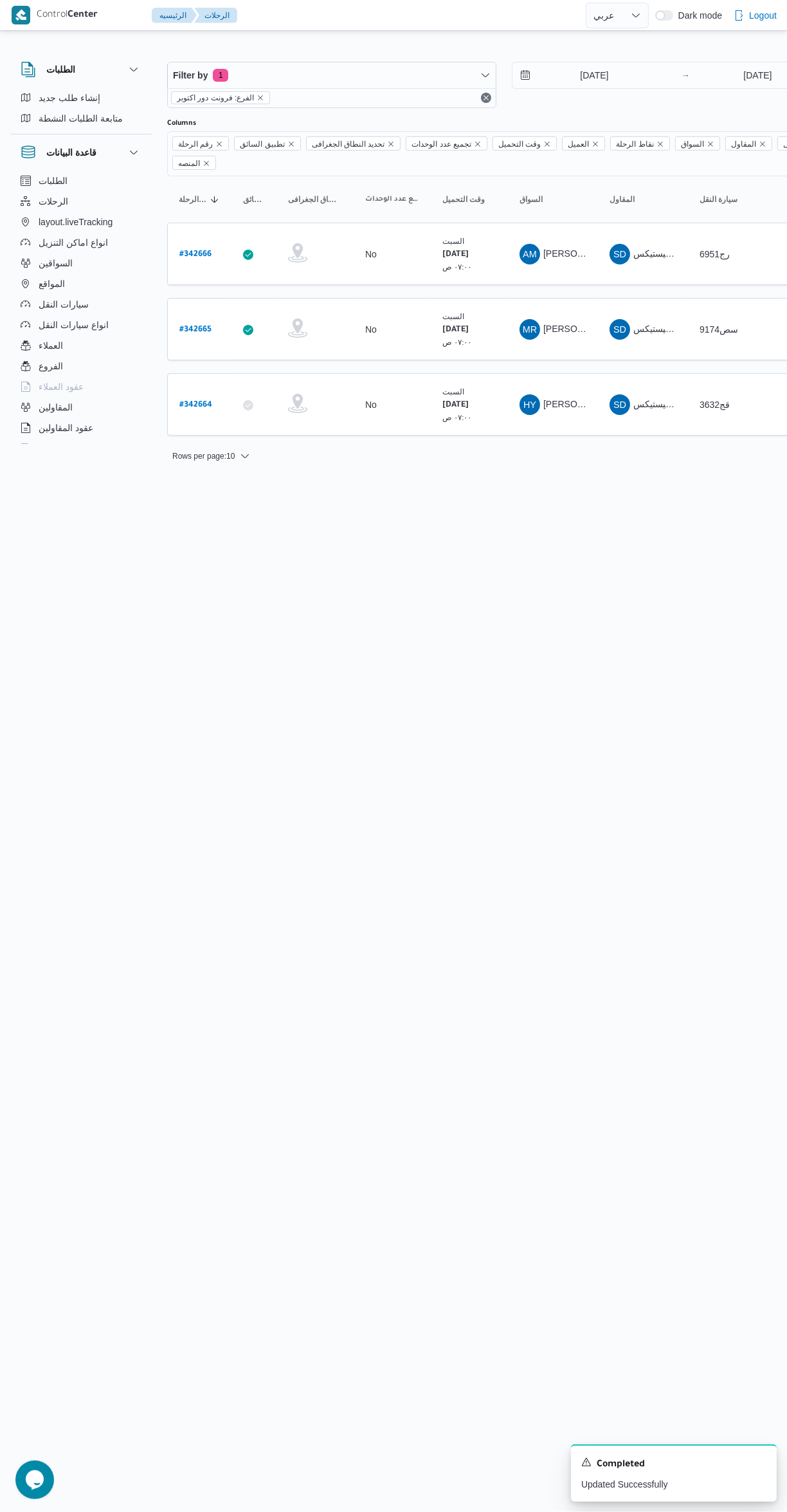
select select "ar"
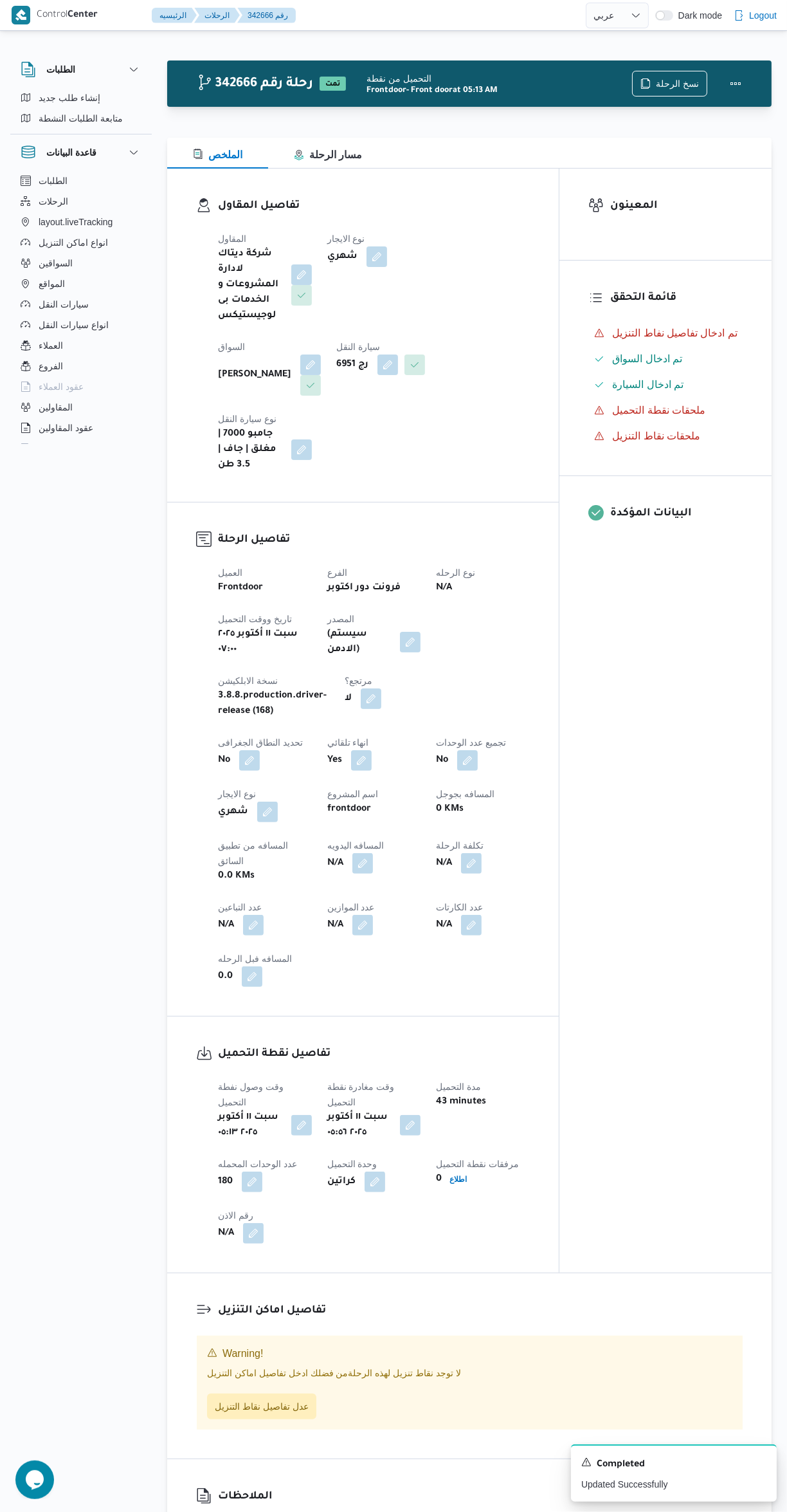
select select "ar"
